Goal: Task Accomplishment & Management: Use online tool/utility

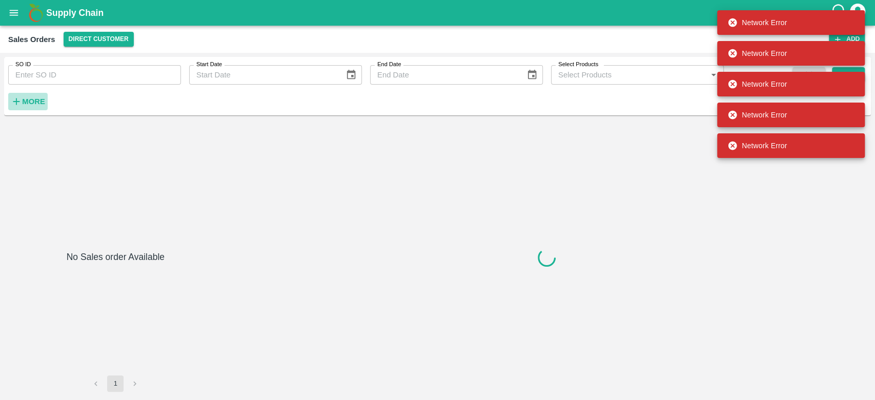
click at [28, 102] on strong "More" at bounding box center [33, 101] width 23 height 8
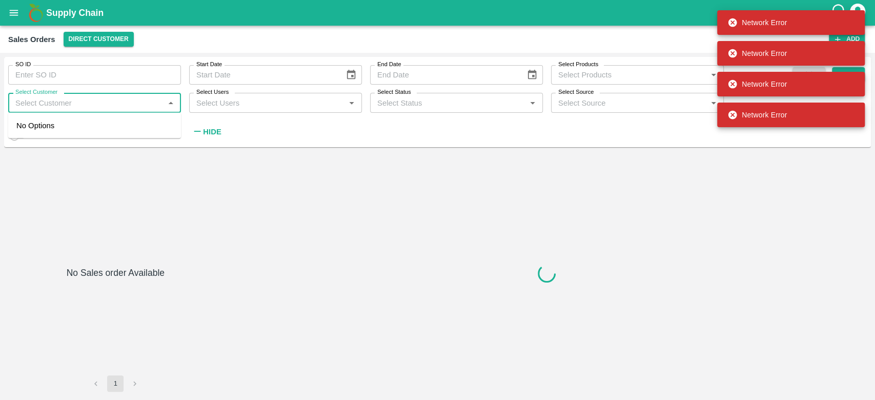
click at [28, 102] on input "Select Customer" at bounding box center [86, 102] width 150 height 13
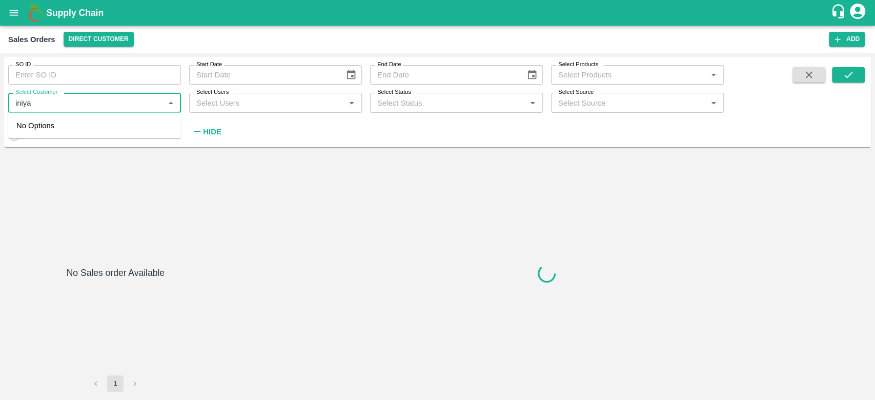
type input "iniya"
drag, startPoint x: 106, startPoint y: 122, endPoint x: 356, endPoint y: 161, distance: 253.0
drag, startPoint x: 356, startPoint y: 161, endPoint x: 26, endPoint y: 123, distance: 332.2
click at [26, 123] on input "checkbox" at bounding box center [26, 130] width 20 height 20
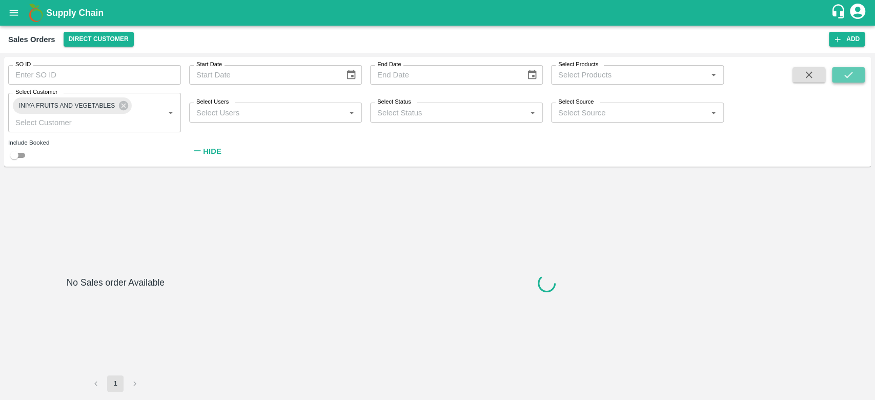
click at [845, 71] on icon "submit" at bounding box center [847, 74] width 11 height 11
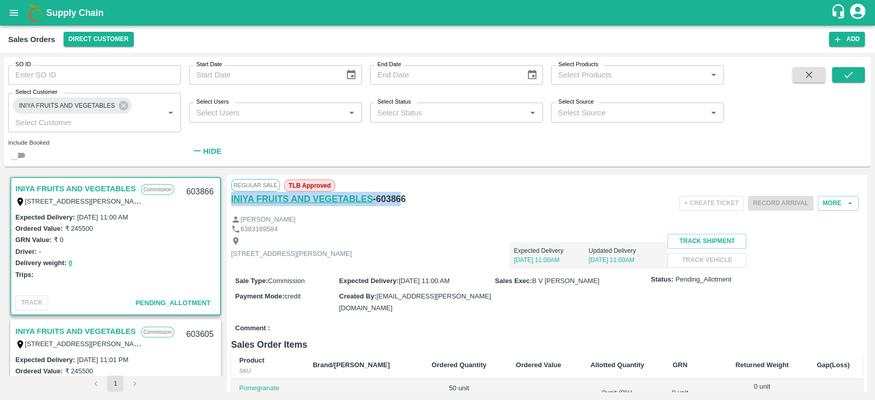
drag, startPoint x: 403, startPoint y: 197, endPoint x: 232, endPoint y: 200, distance: 171.7
click at [232, 200] on div "INIYA FRUITS AND VEGETABLES - 603866" at bounding box center [336, 199] width 211 height 14
click at [456, 192] on div "+ Create Ticket Record Arrival More" at bounding box center [652, 203] width 421 height 23
drag, startPoint x: 405, startPoint y: 197, endPoint x: 230, endPoint y: 203, distance: 175.4
click at [230, 203] on div "Regular Sale TLB Approved INIYA FRUITS AND VEGETABLES - 603866 + Create Ticket …" at bounding box center [547, 283] width 640 height 217
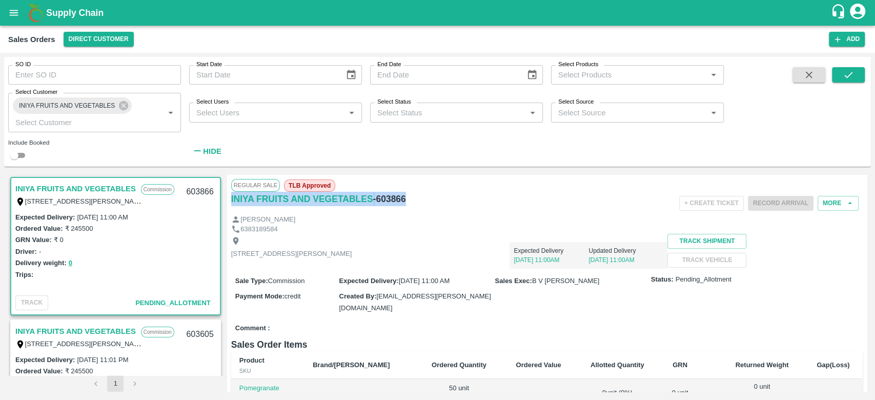
copy div "INIYA FRUITS AND VEGETABLES - 603866"
click at [494, 128] on div "SO ID SO ID Start Date Start Date End Date End Date Select Products Select Prod…" at bounding box center [362, 109] width 724 height 105
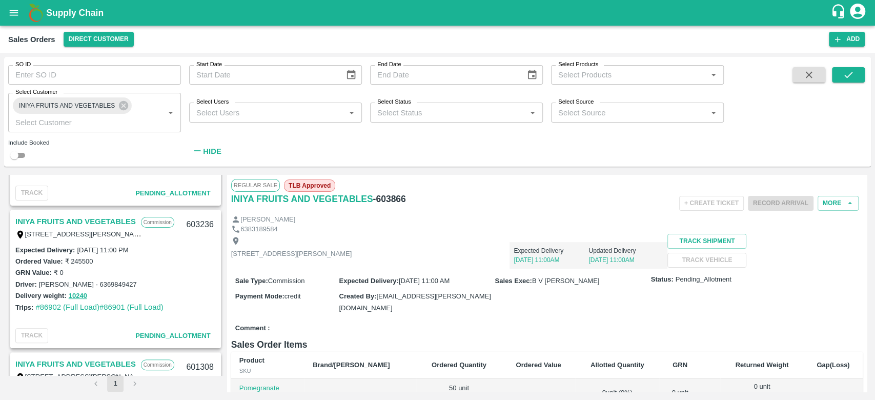
scroll to position [242, 0]
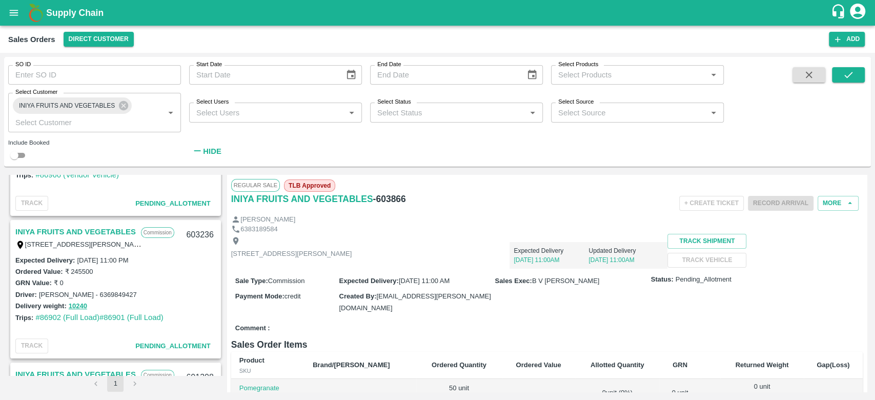
click at [105, 226] on link "INIYA FRUITS AND VEGETABLES" at bounding box center [75, 231] width 120 height 13
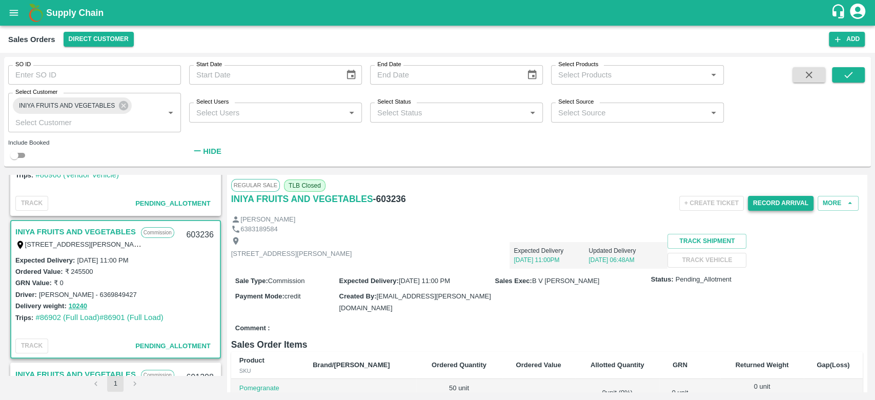
click at [766, 207] on button "Record Arrival" at bounding box center [781, 203] width 66 height 15
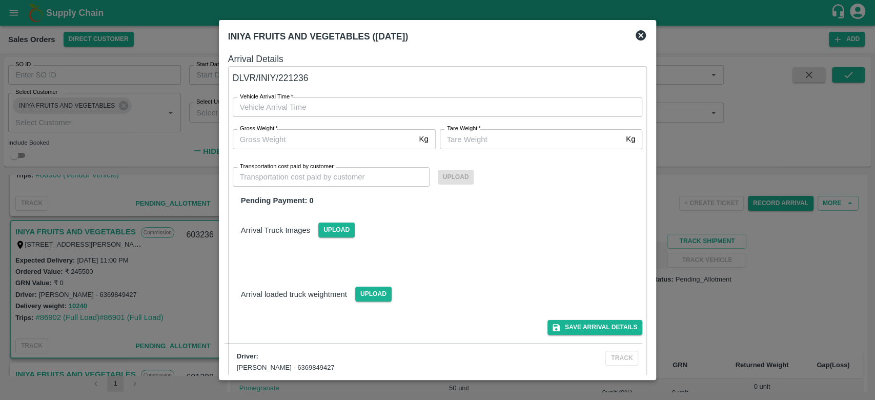
type input "DD/MM/YYYY hh:mm aa"
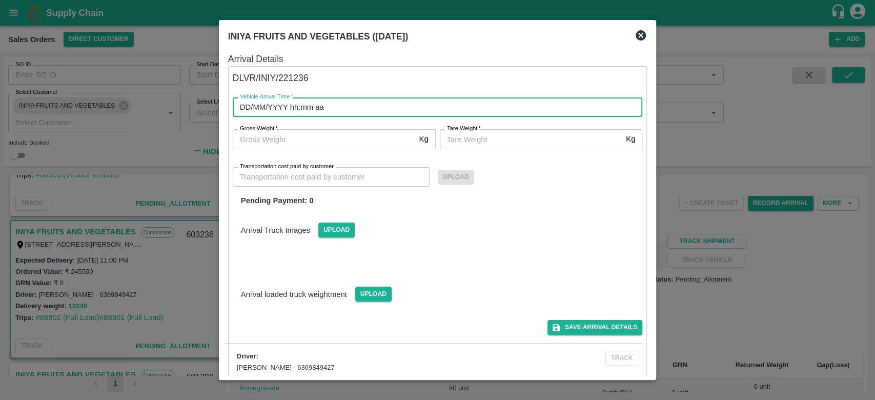
click at [307, 106] on input "DD/MM/YYYY hh:mm aa" at bounding box center [434, 106] width 403 height 19
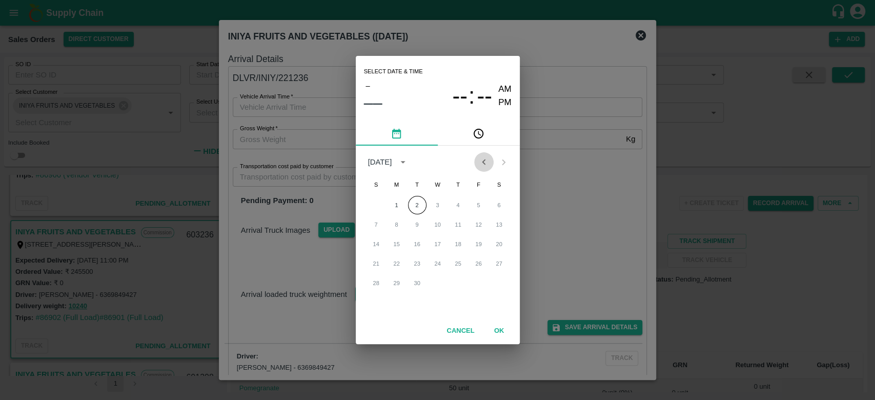
click at [479, 159] on icon "Previous month" at bounding box center [483, 161] width 11 height 11
click at [380, 300] on button "31" at bounding box center [376, 302] width 18 height 18
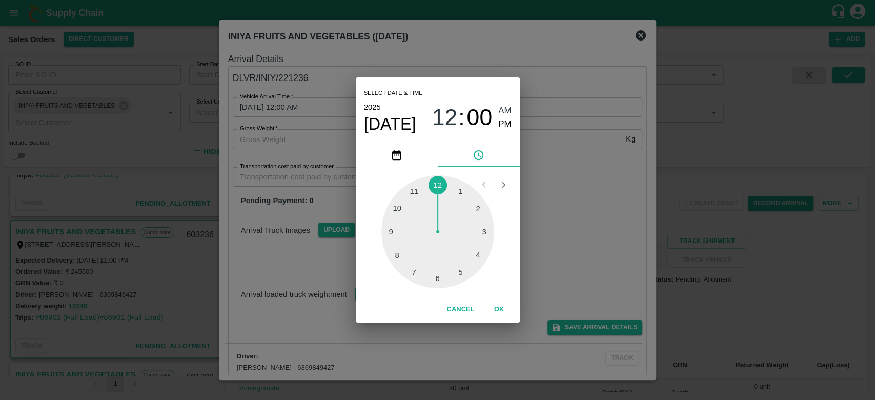
click at [411, 187] on div at bounding box center [437, 231] width 113 height 113
click at [504, 125] on span "PM" at bounding box center [504, 124] width 13 height 14
type input "31/08/2025 11:00 PM"
click at [496, 310] on button "OK" at bounding box center [499, 309] width 33 height 18
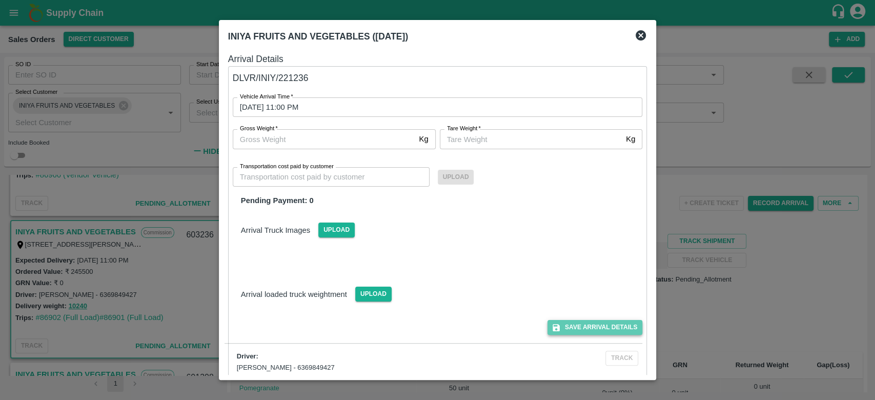
click at [558, 324] on icon "submit" at bounding box center [555, 327] width 9 height 9
